Goal: Task Accomplishment & Management: Complete application form

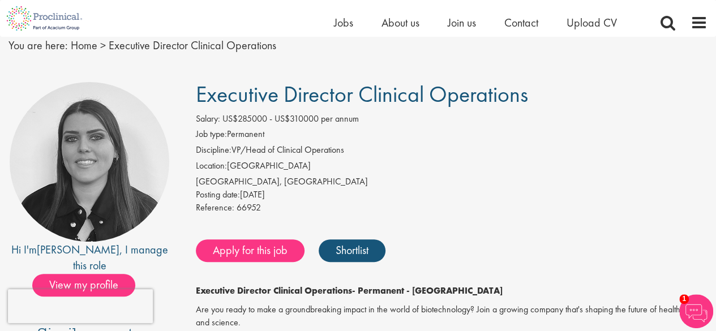
scroll to position [41, 0]
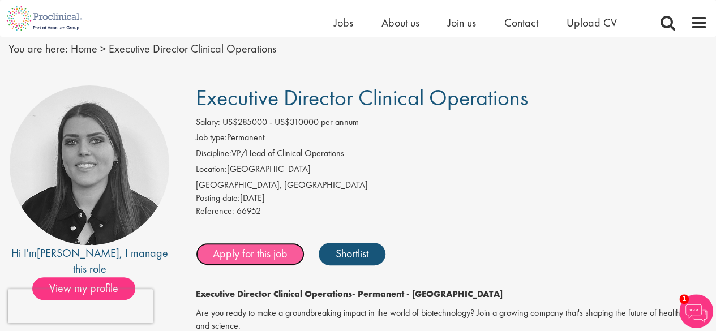
click at [259, 254] on link "Apply for this job" at bounding box center [250, 254] width 109 height 23
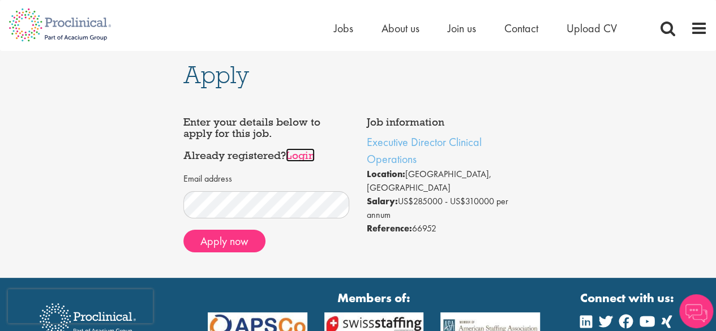
click at [300, 160] on link "Login" at bounding box center [300, 155] width 29 height 14
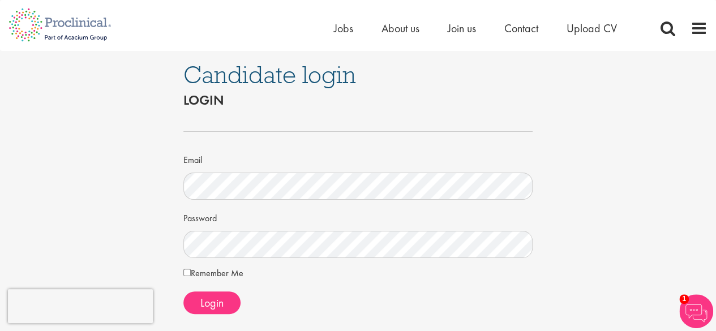
click at [226, 259] on form "Email Password Remember Me Login" at bounding box center [358, 213] width 333 height 201
click at [206, 296] on span "Login" at bounding box center [211, 302] width 23 height 15
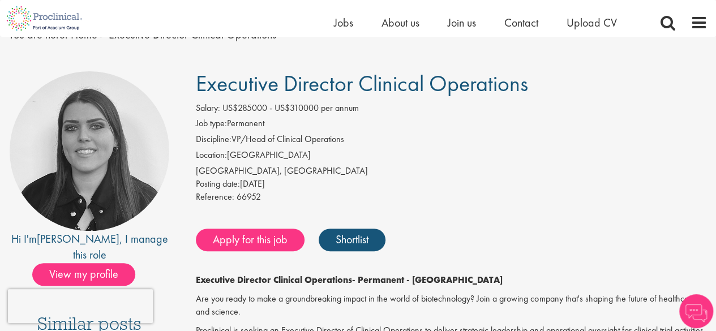
scroll to position [41, 0]
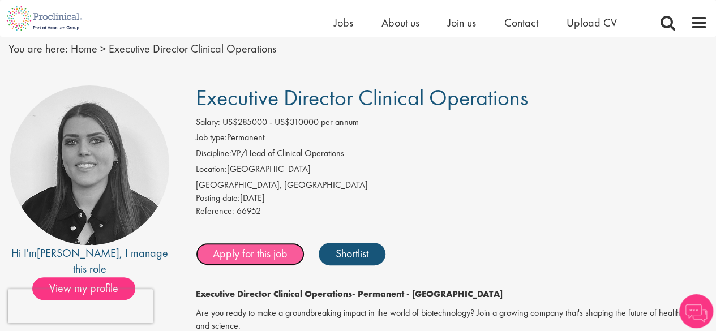
click at [260, 248] on link "Apply for this job" at bounding box center [250, 254] width 109 height 23
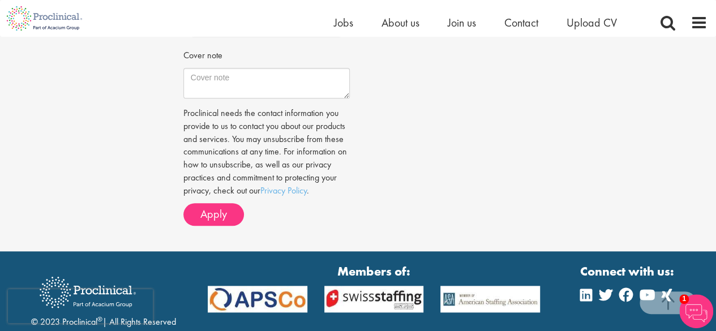
scroll to position [596, 0]
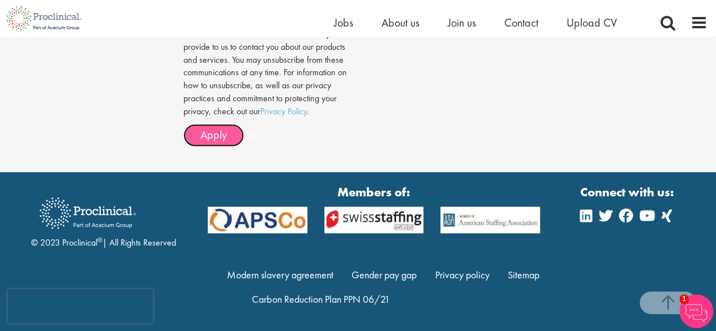
click at [212, 127] on span "Apply" at bounding box center [213, 134] width 27 height 15
